Goal: Task Accomplishment & Management: Use online tool/utility

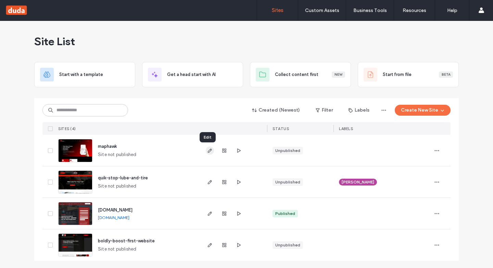
click at [207, 149] on icon "button" at bounding box center [209, 150] width 5 height 5
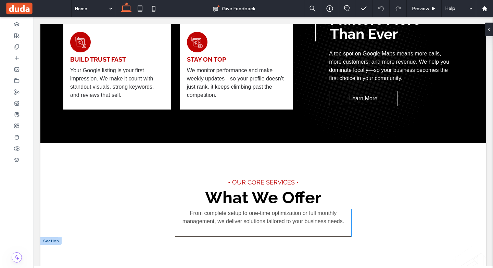
scroll to position [377, 0]
